Goal: Information Seeking & Learning: Learn about a topic

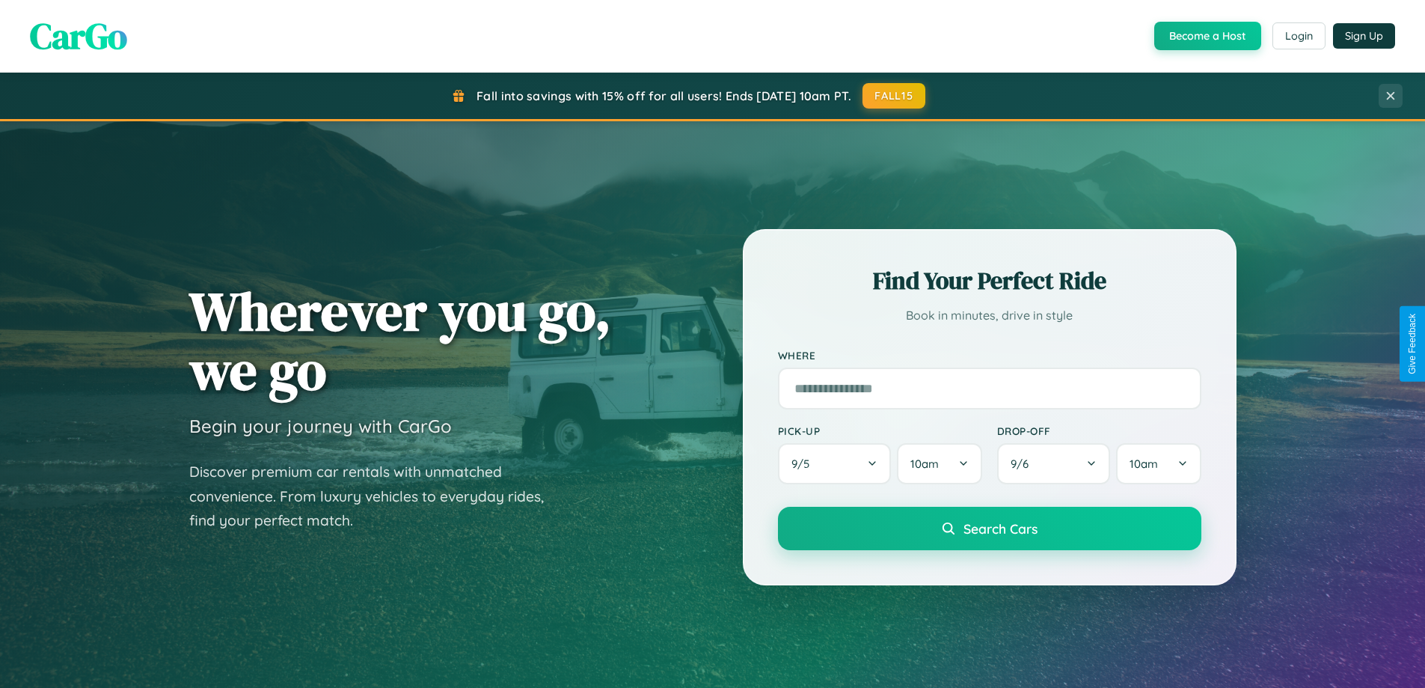
scroll to position [645, 0]
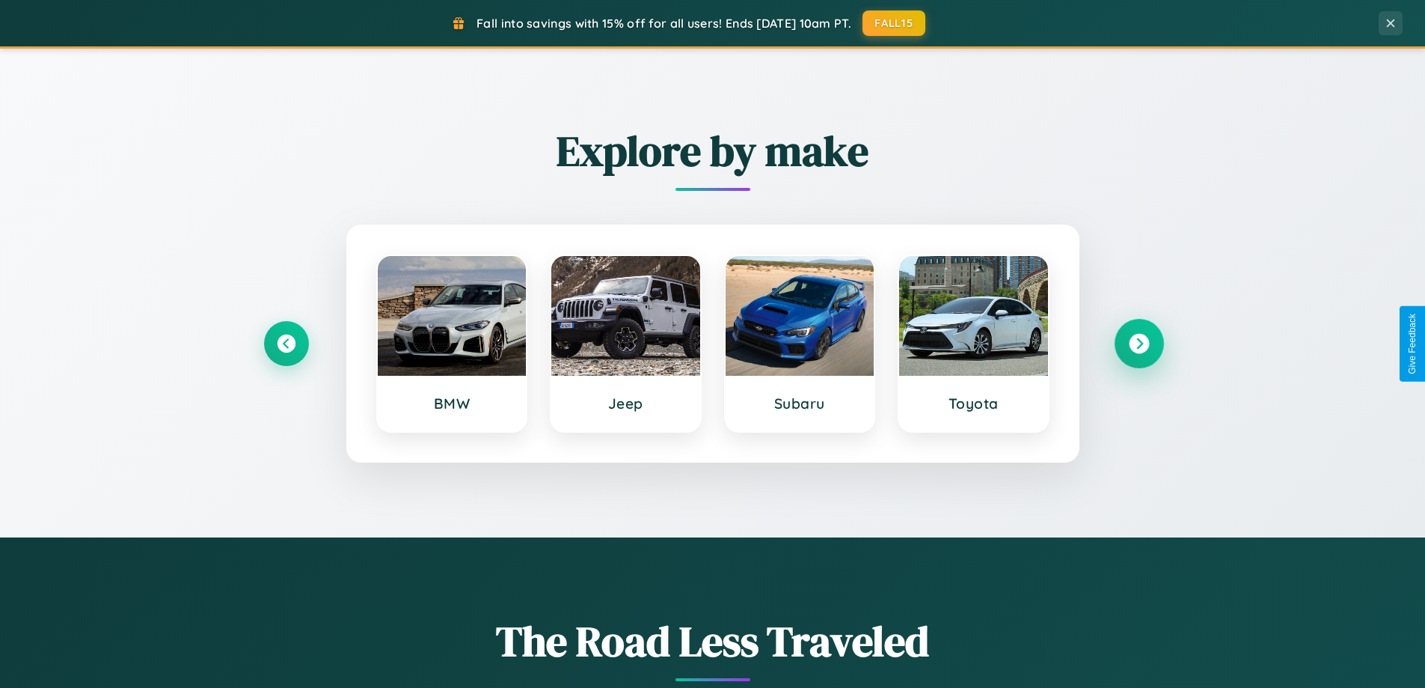
click at [1139, 343] on icon at bounding box center [1139, 344] width 20 height 20
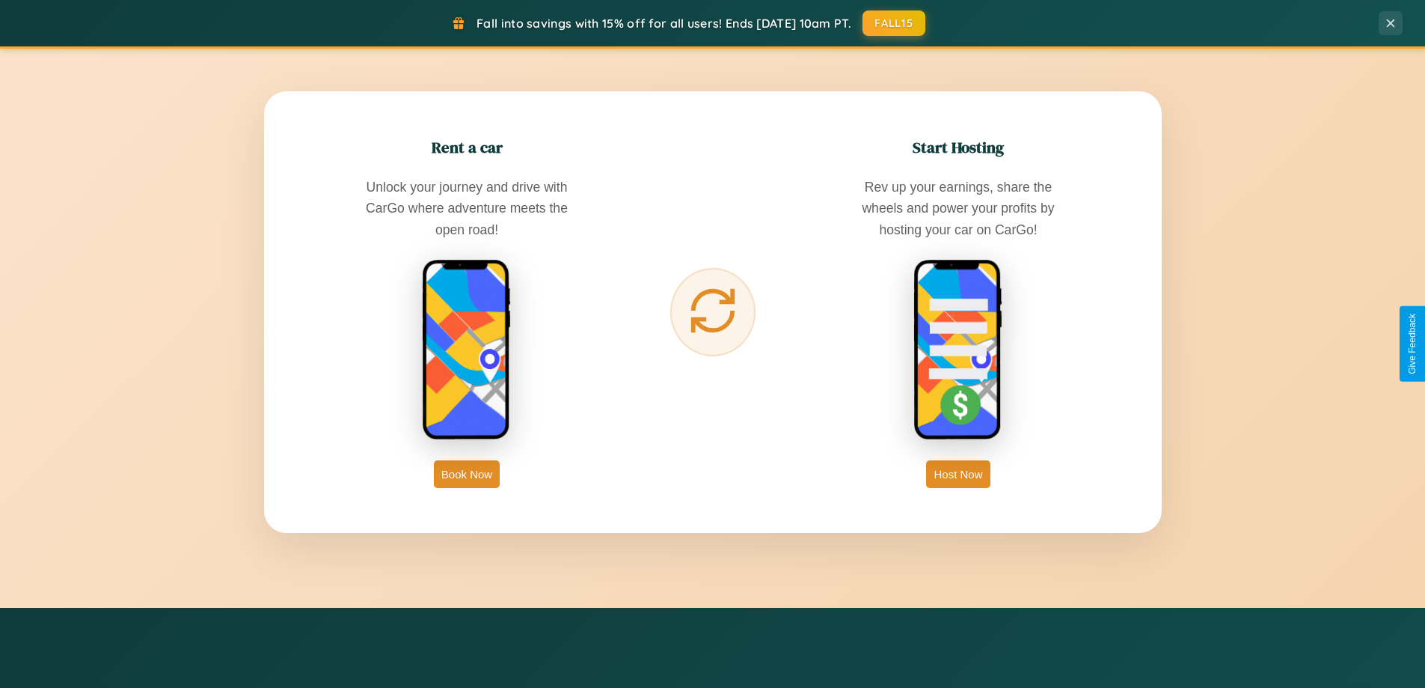
scroll to position [2404, 0]
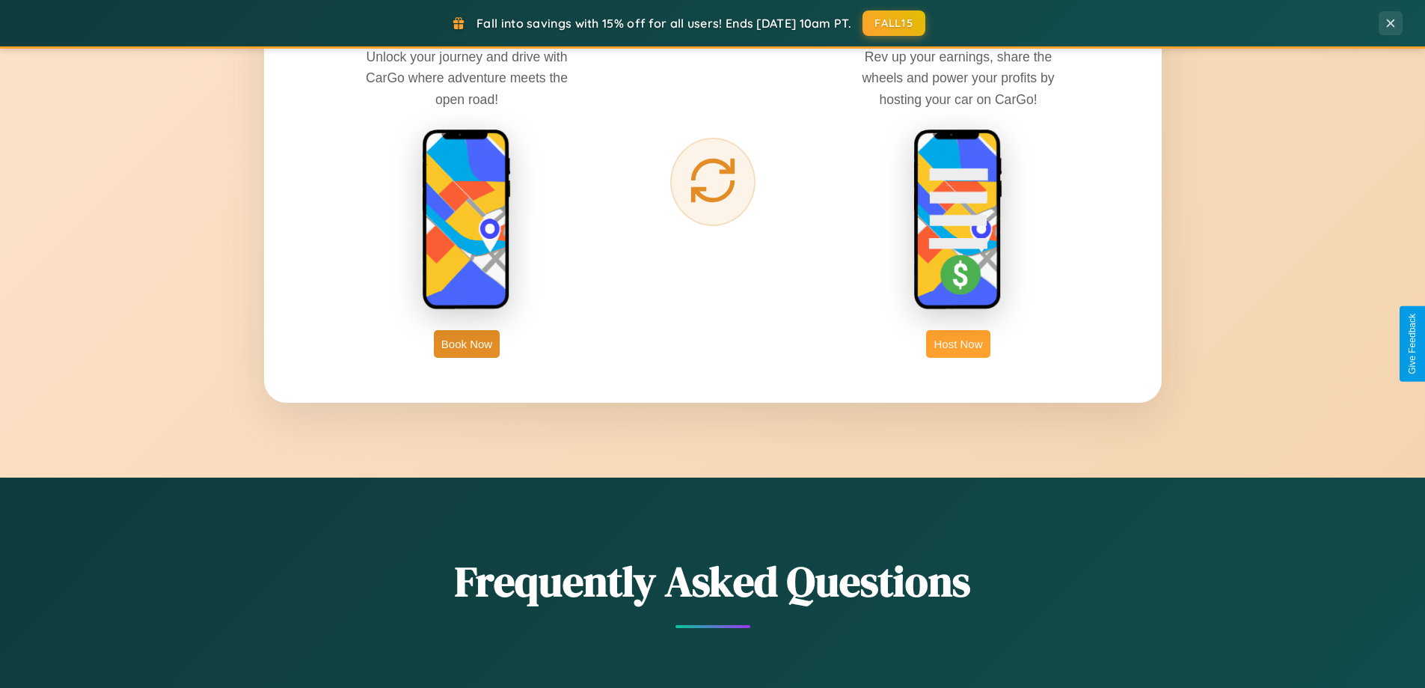
click at [958, 343] on button "Host Now" at bounding box center [958, 344] width 64 height 28
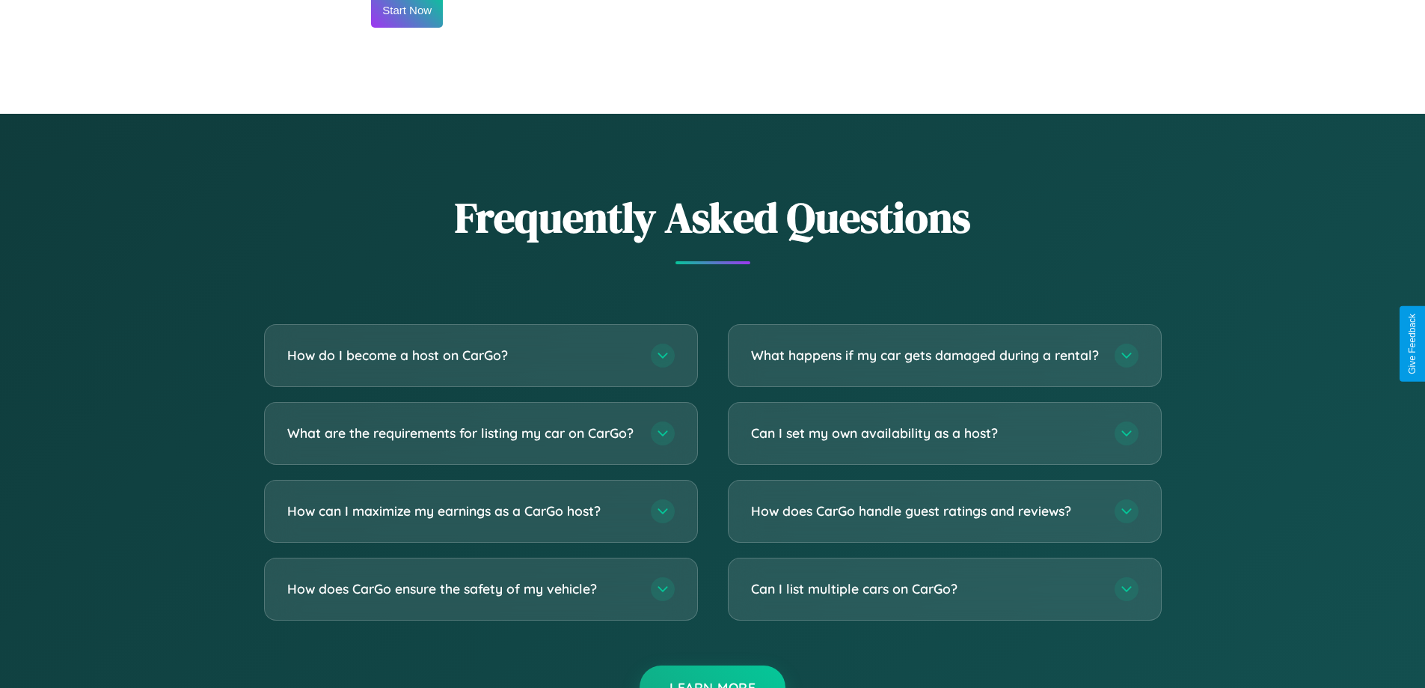
scroll to position [2022, 0]
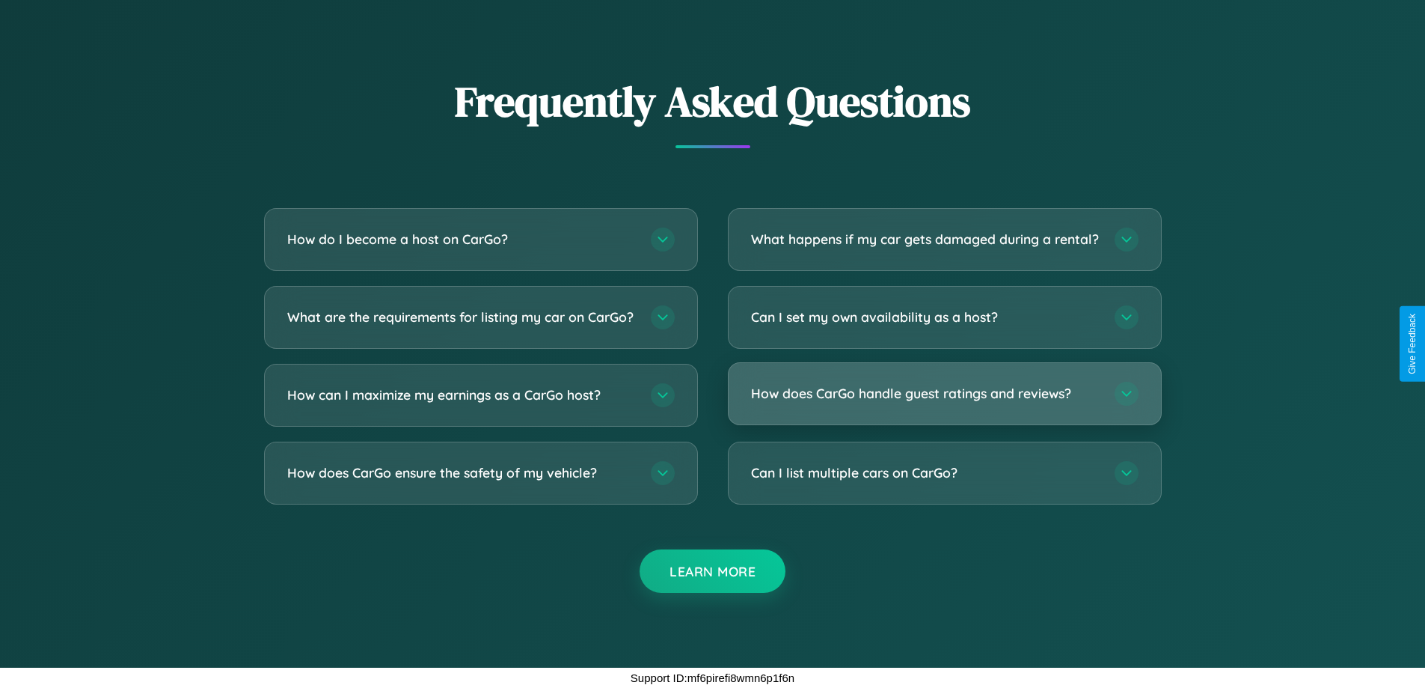
click at [944, 393] on h3 "How does CarGo handle guest ratings and reviews?" at bounding box center [925, 393] width 349 height 19
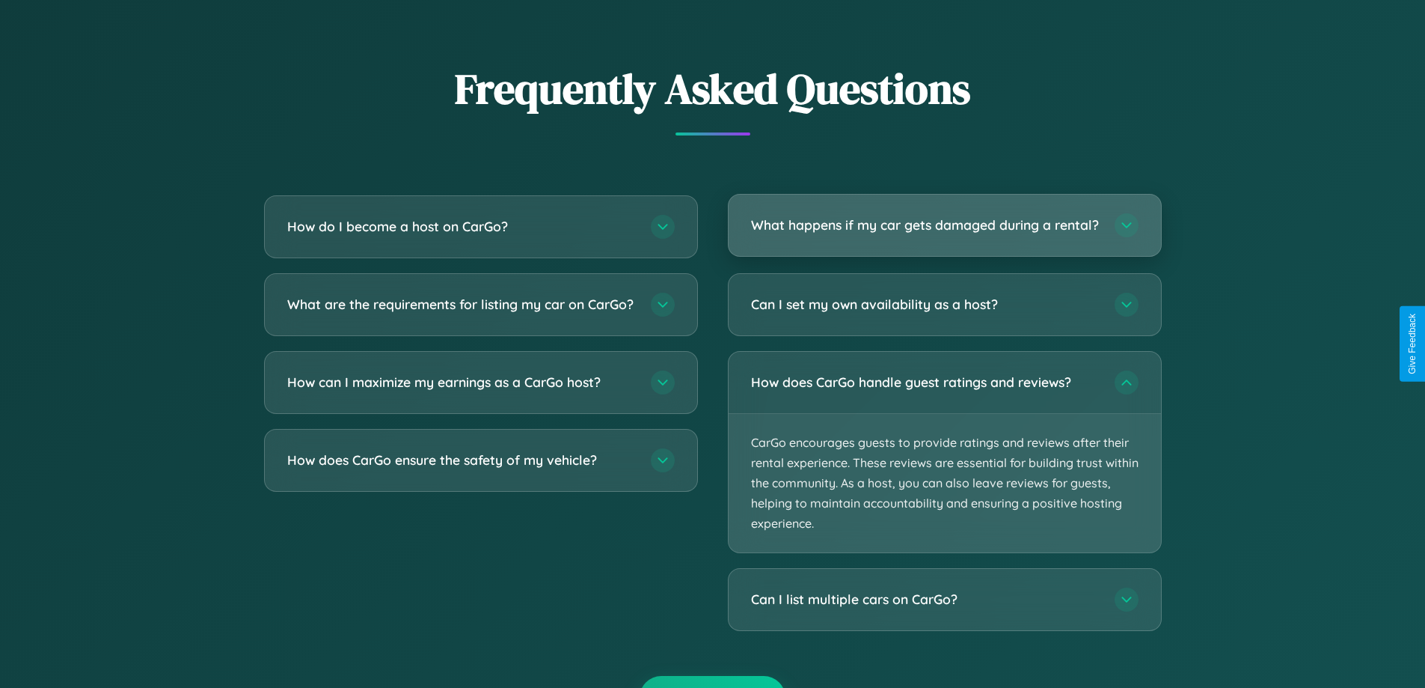
click at [944, 233] on h3 "What happens if my car gets damaged during a rental?" at bounding box center [925, 224] width 349 height 19
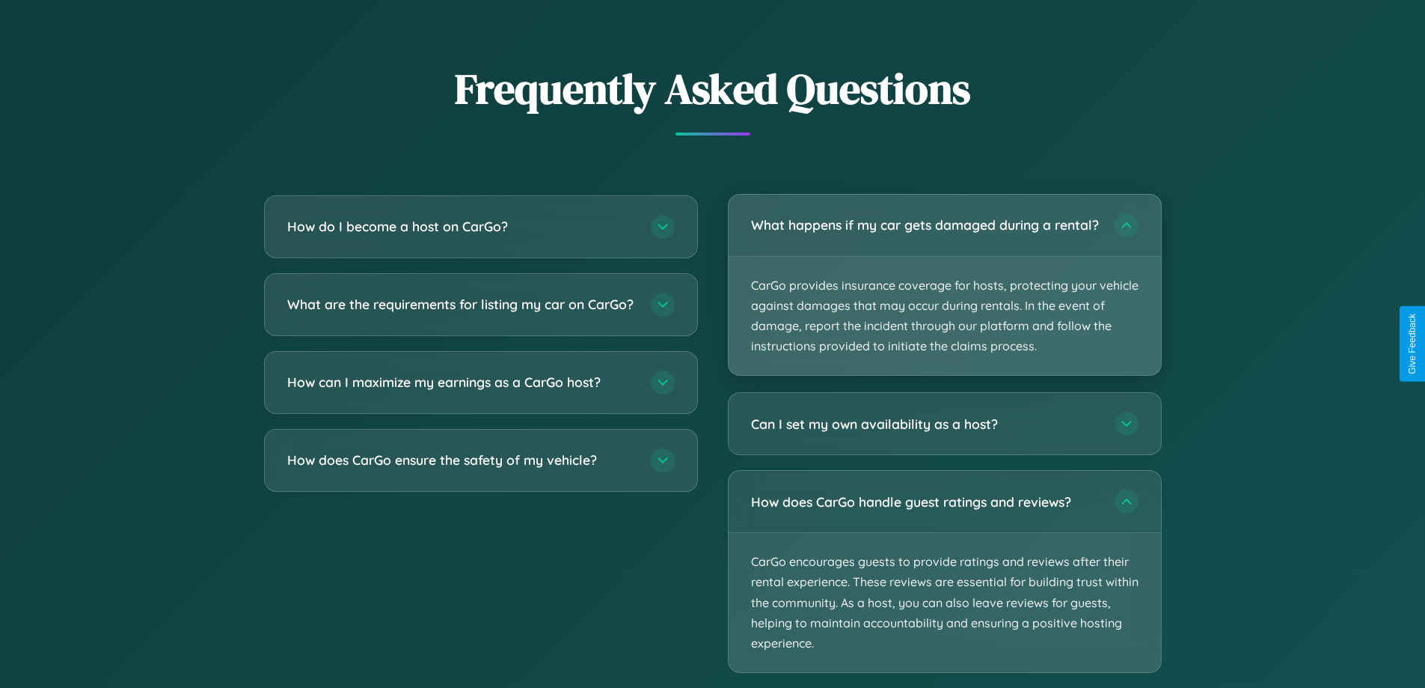
click at [944, 291] on p "CarGo provides insurance coverage for hosts, protecting your vehicle against da…" at bounding box center [945, 316] width 432 height 119
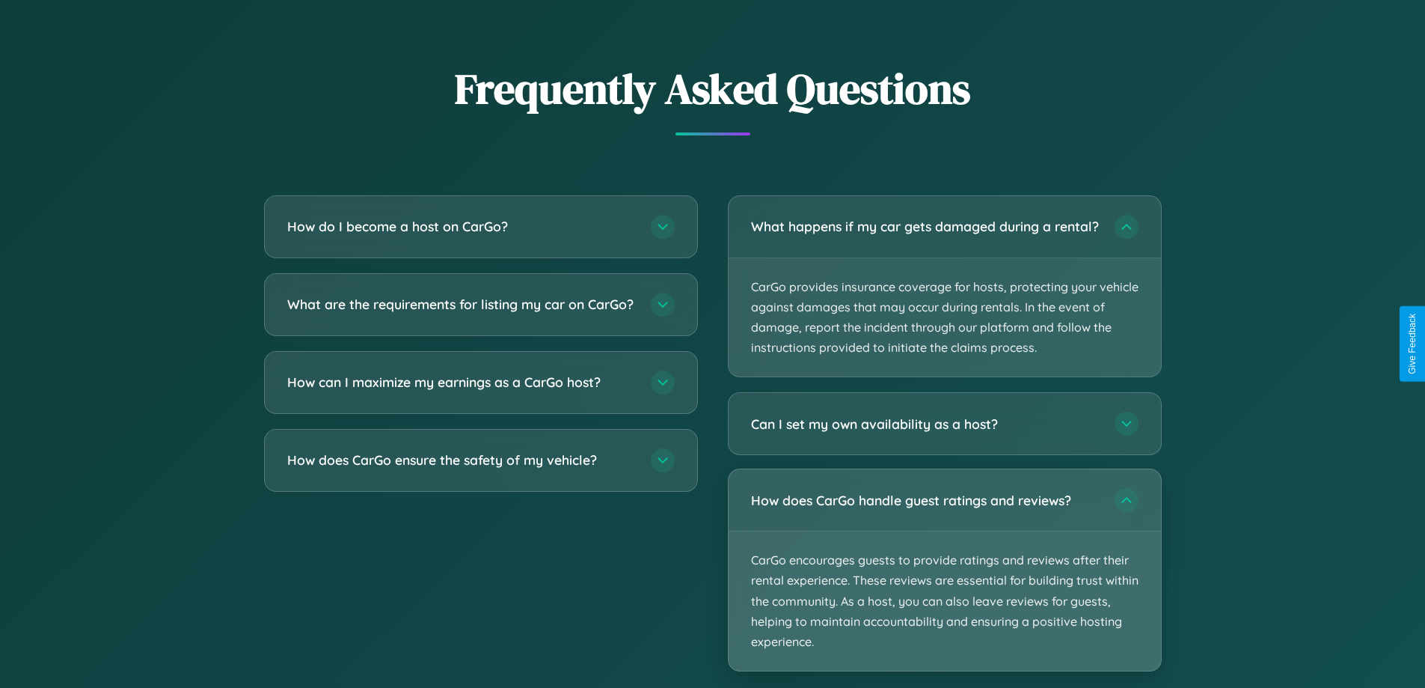
click at [944, 584] on p "CarGo encourages guests to provide ratings and reviews after their rental exper…" at bounding box center [945, 600] width 432 height 139
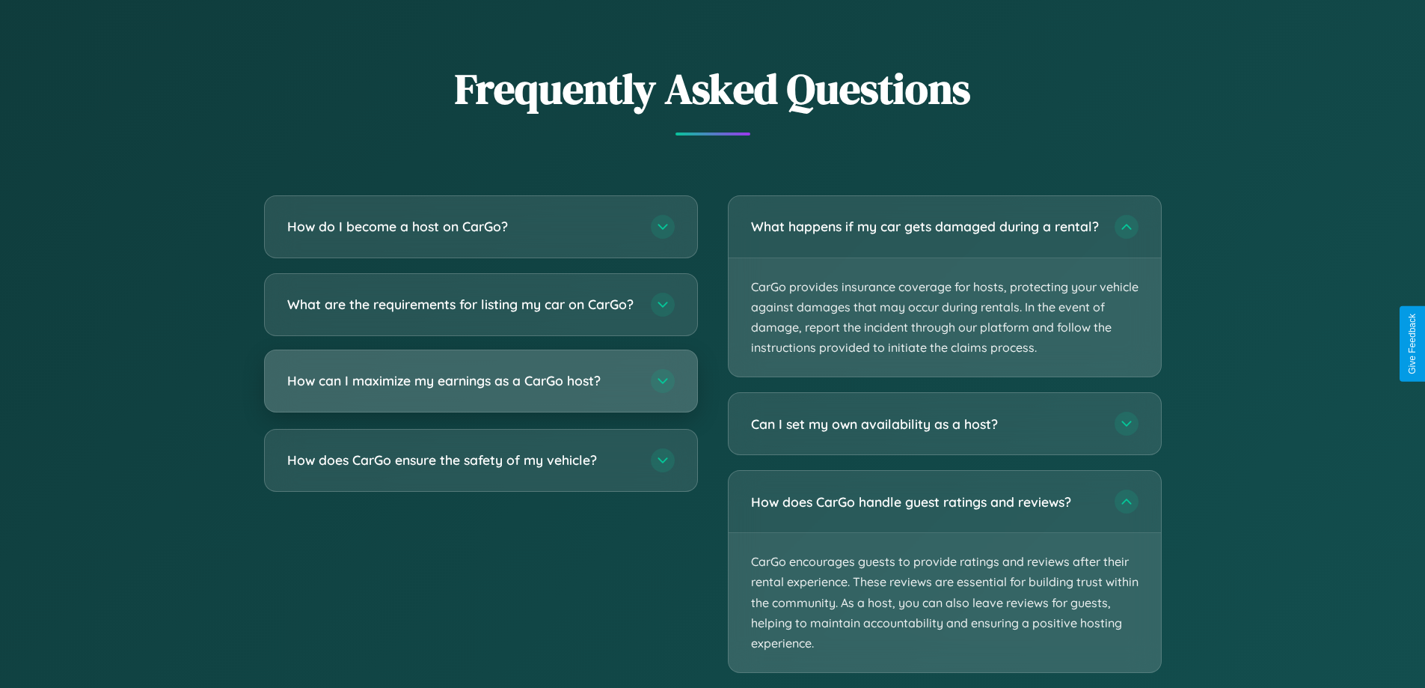
click at [480, 390] on h3 "How can I maximize my earnings as a CarGo host?" at bounding box center [461, 380] width 349 height 19
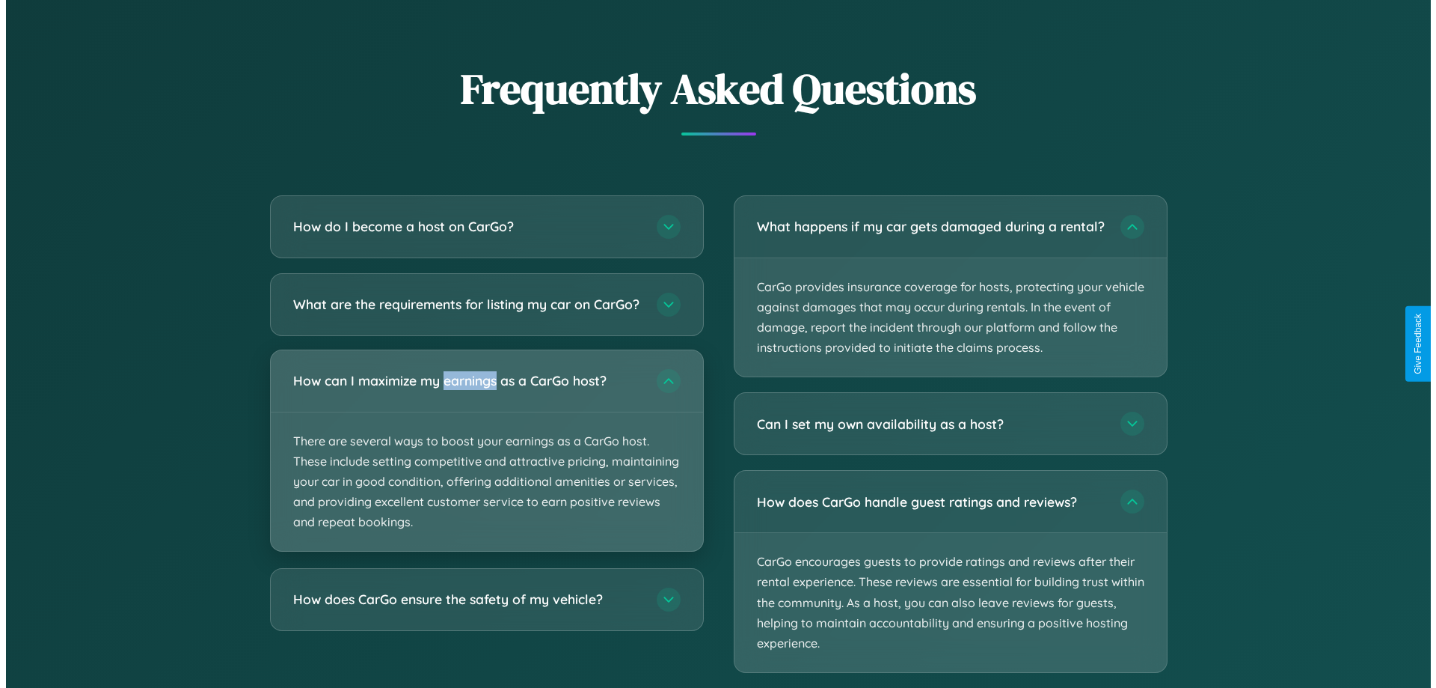
scroll to position [0, 0]
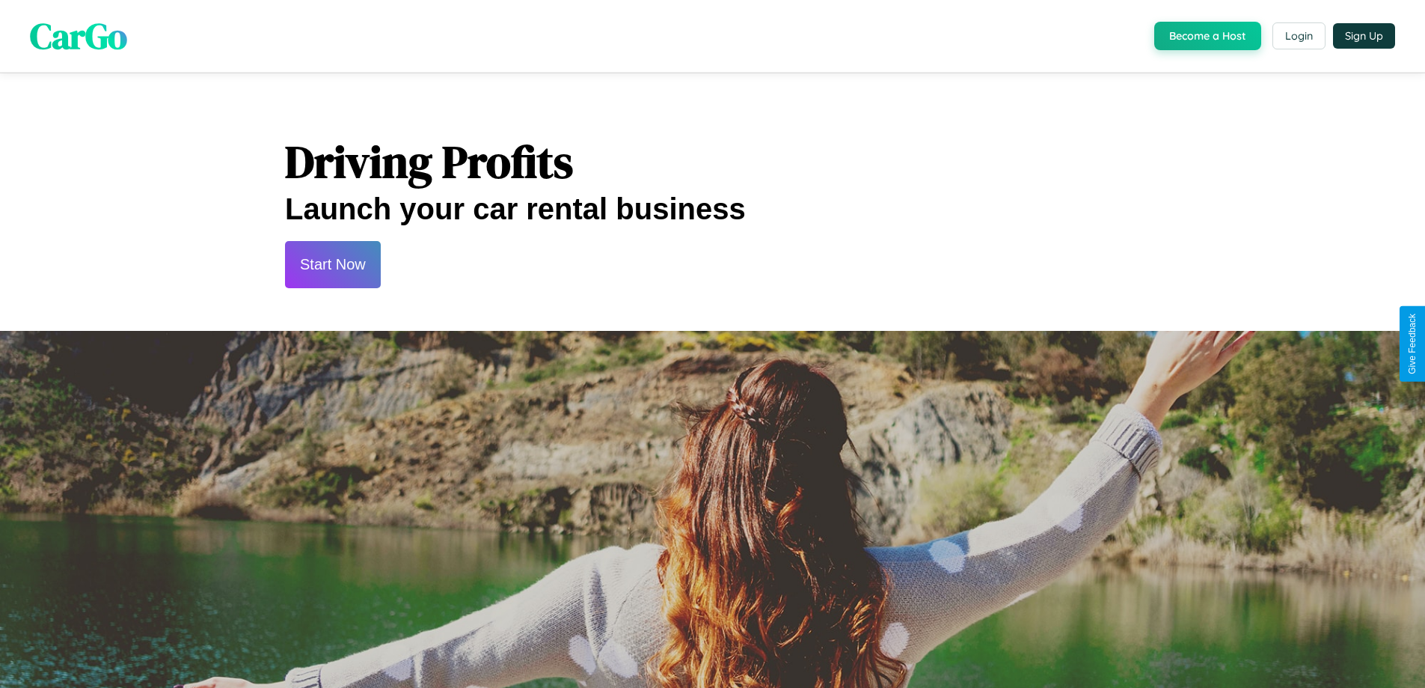
click at [332, 264] on button "Start Now" at bounding box center [333, 264] width 96 height 47
